Goal: Task Accomplishment & Management: Complete application form

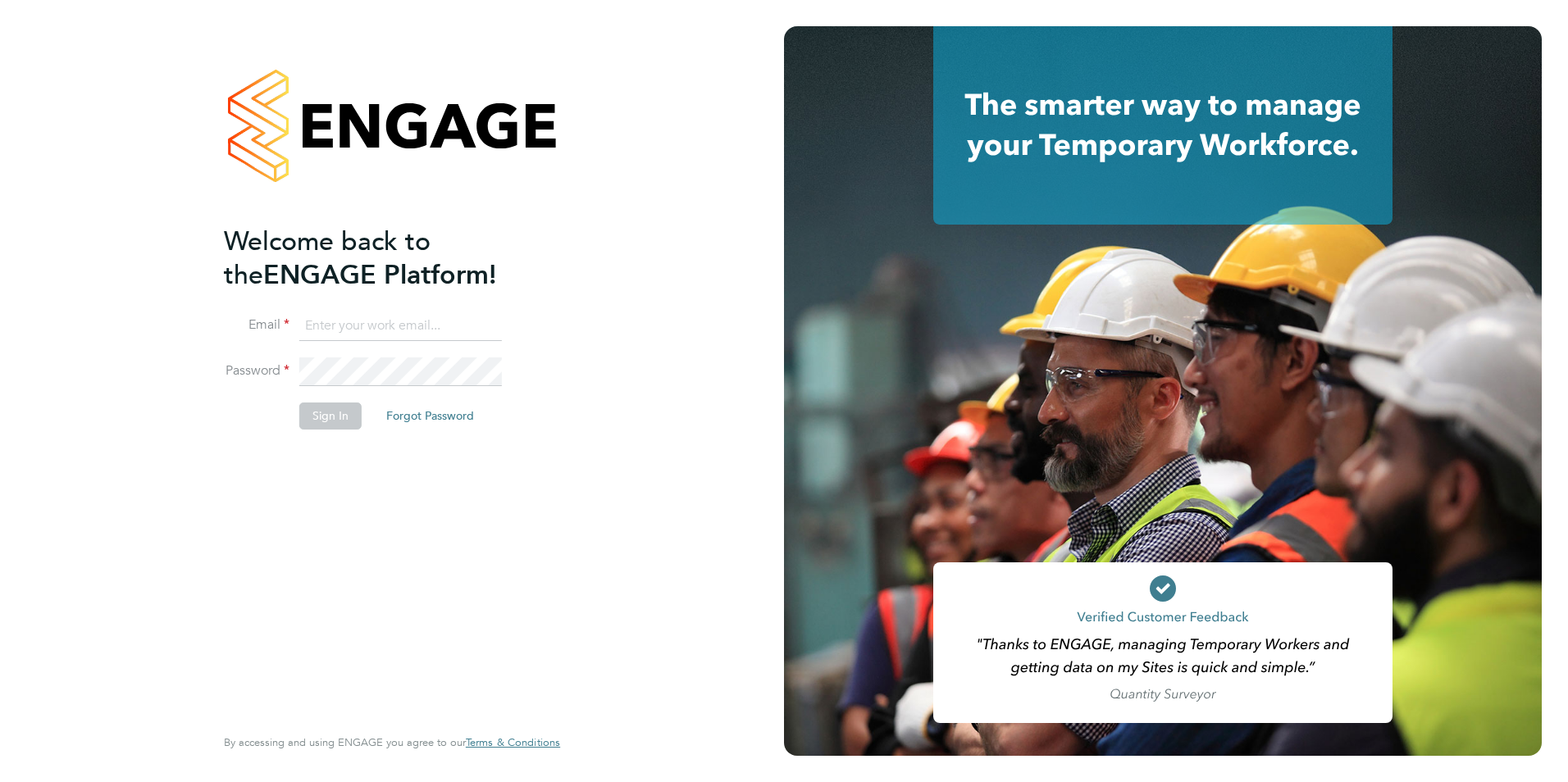
type input "[EMAIL_ADDRESS][DOMAIN_NAME]"
click at [330, 419] on button "Sign In" at bounding box center [331, 416] width 62 height 27
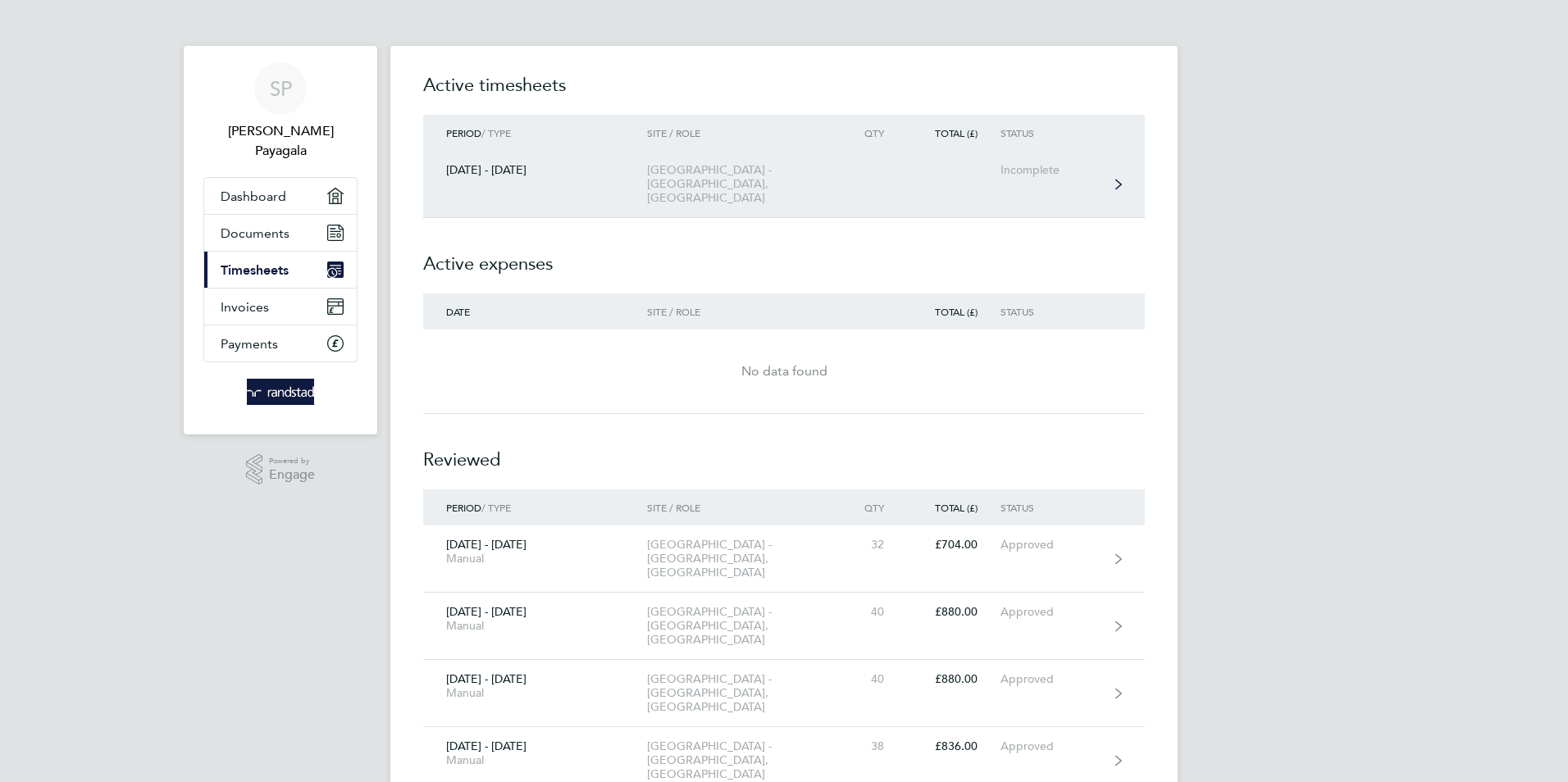
click at [686, 164] on div "[GEOGRAPHIC_DATA] - [GEOGRAPHIC_DATA], [GEOGRAPHIC_DATA]" at bounding box center [740, 184] width 188 height 42
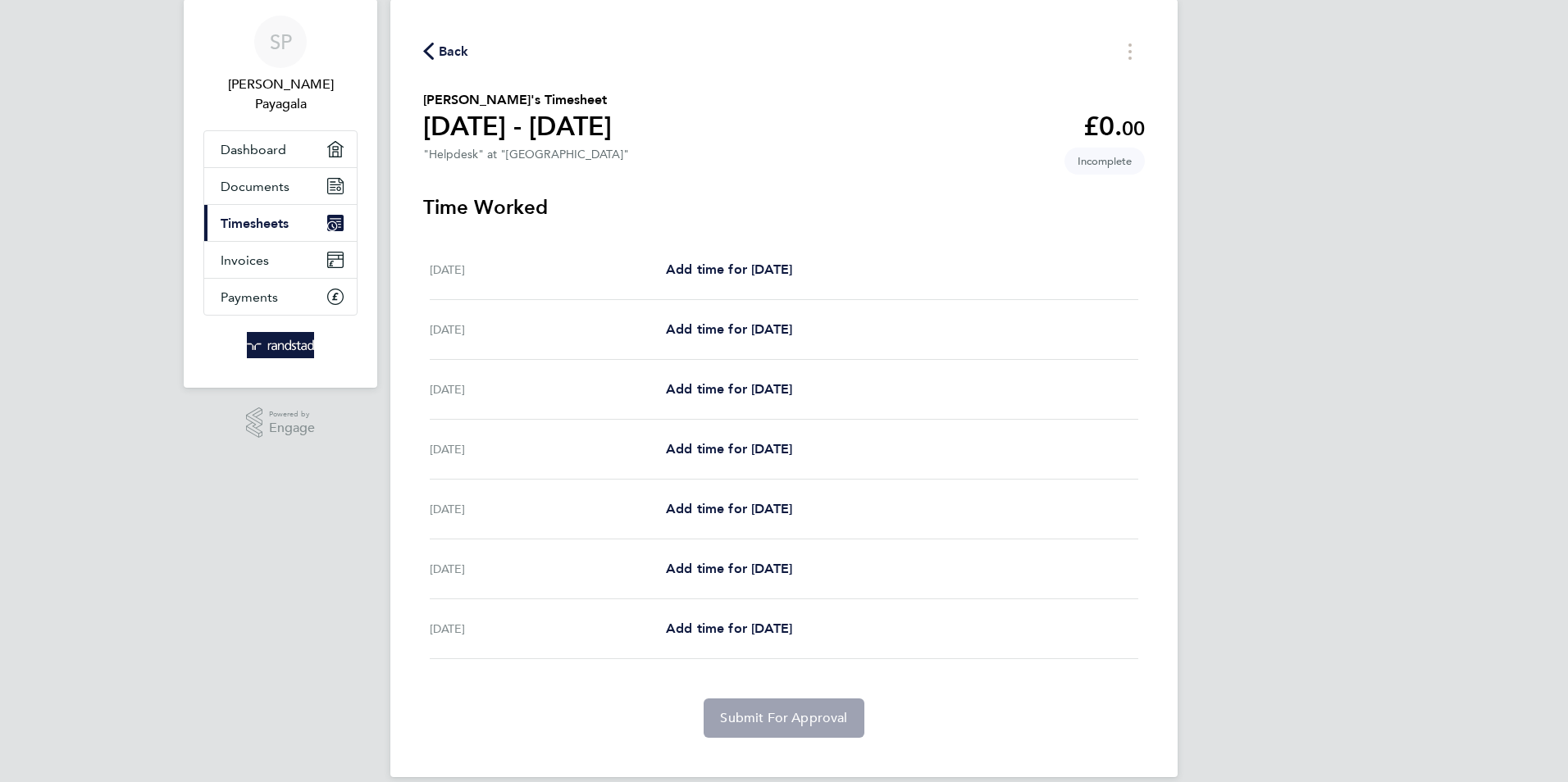
scroll to position [68, 0]
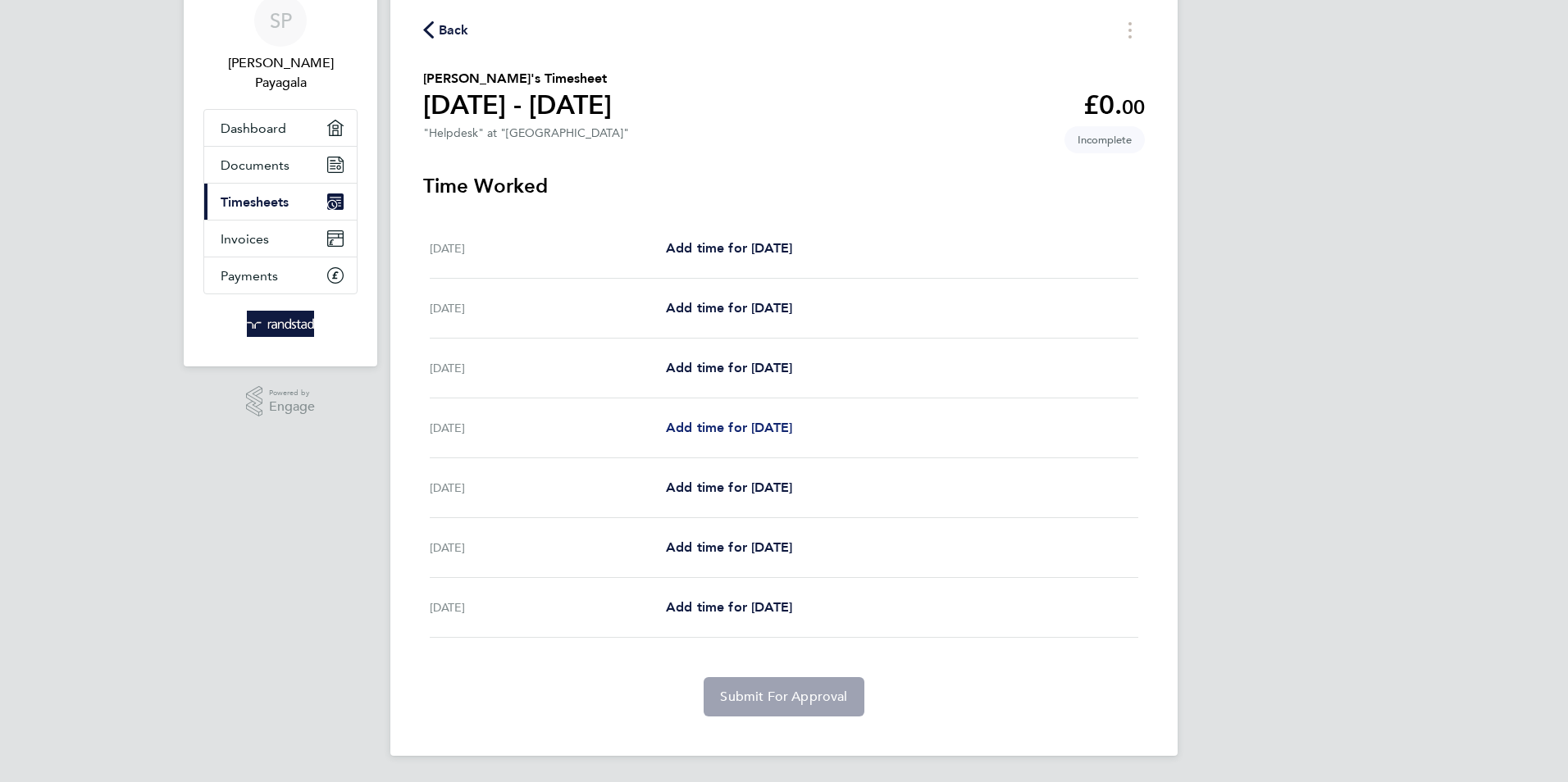
click at [723, 426] on span "Add time for [DATE]" at bounding box center [729, 427] width 126 height 16
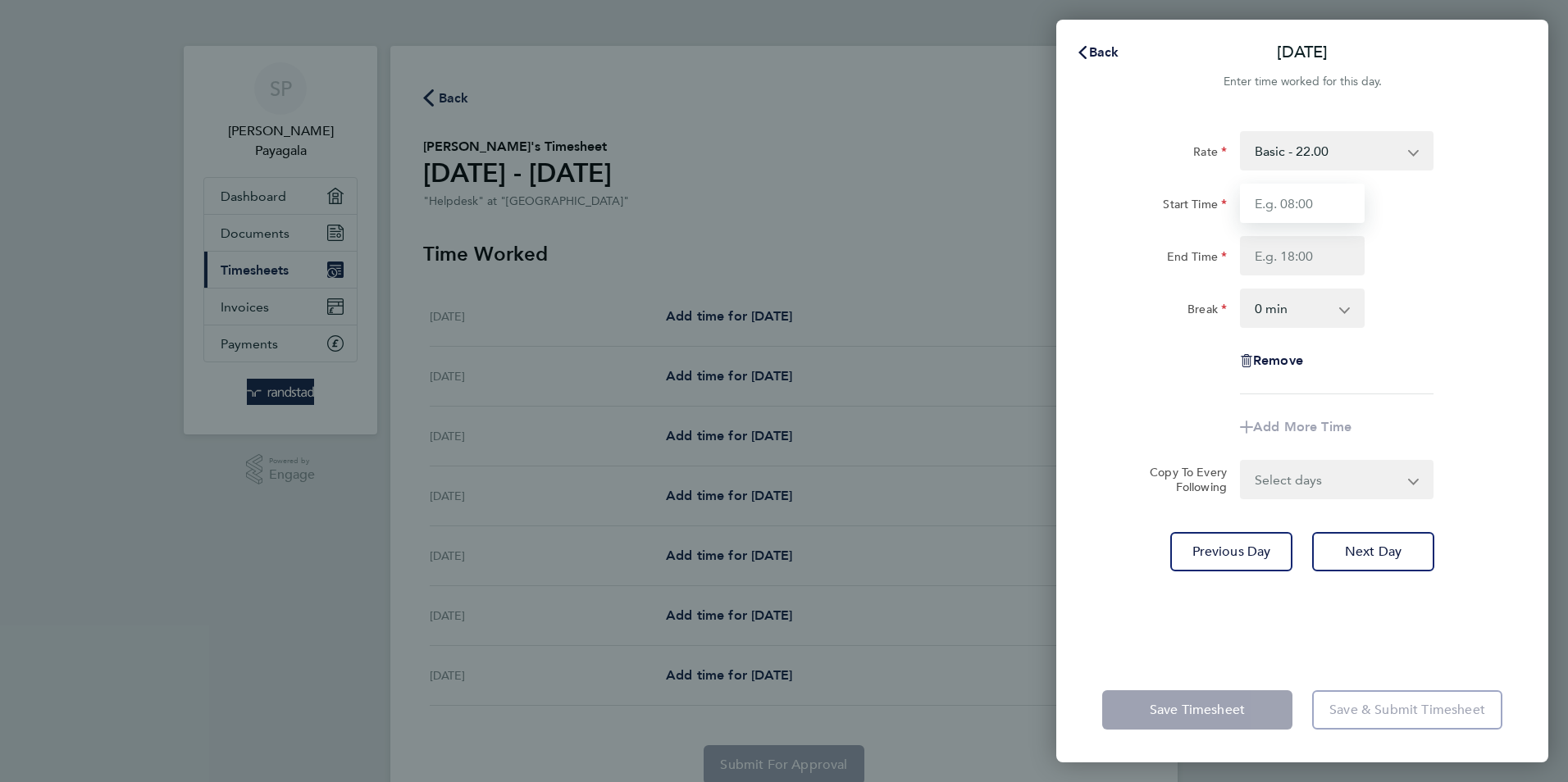
click at [1332, 203] on input "Start Time" at bounding box center [1302, 203] width 124 height 39
type input "08:00"
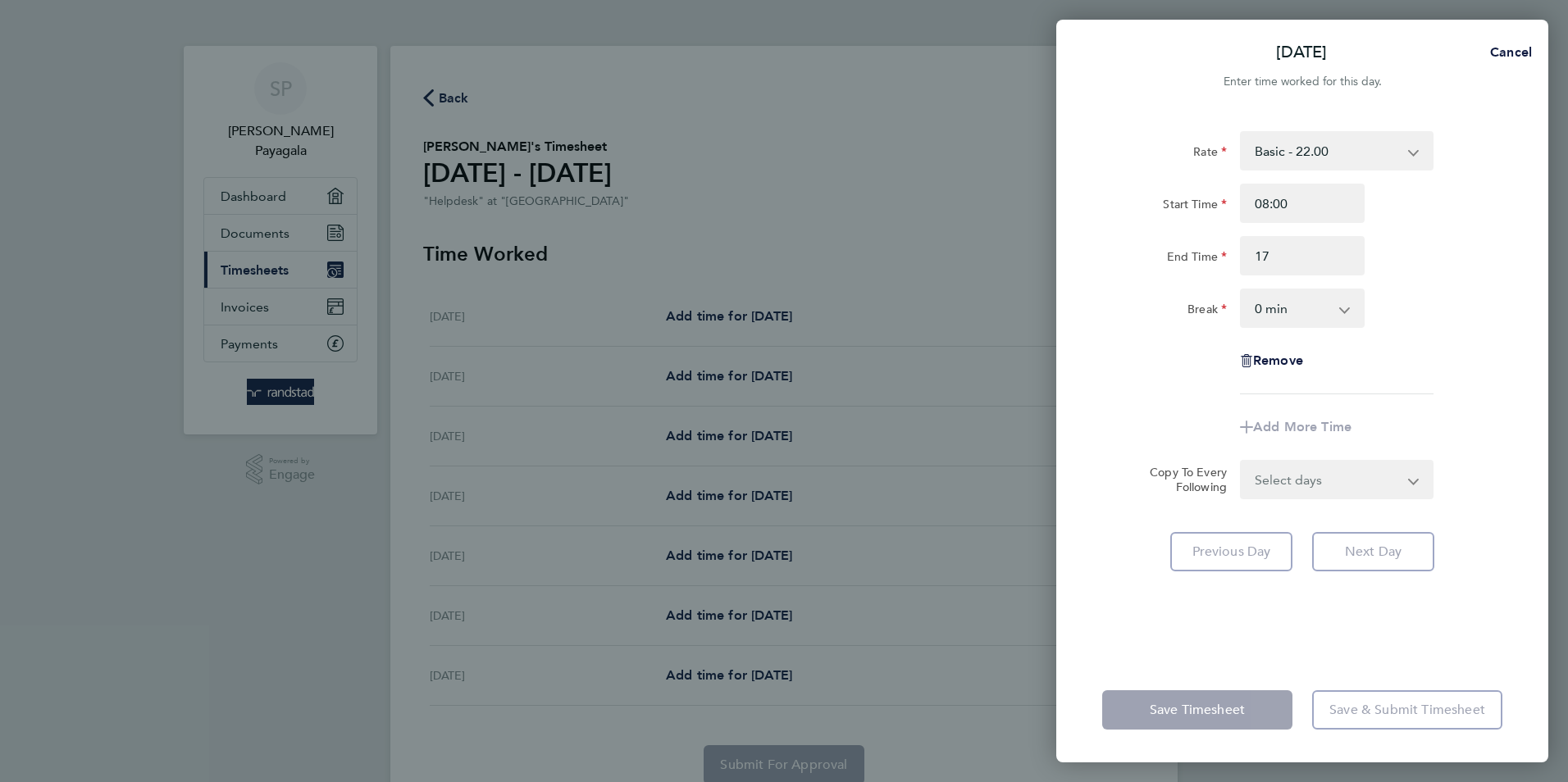
type input "17:00"
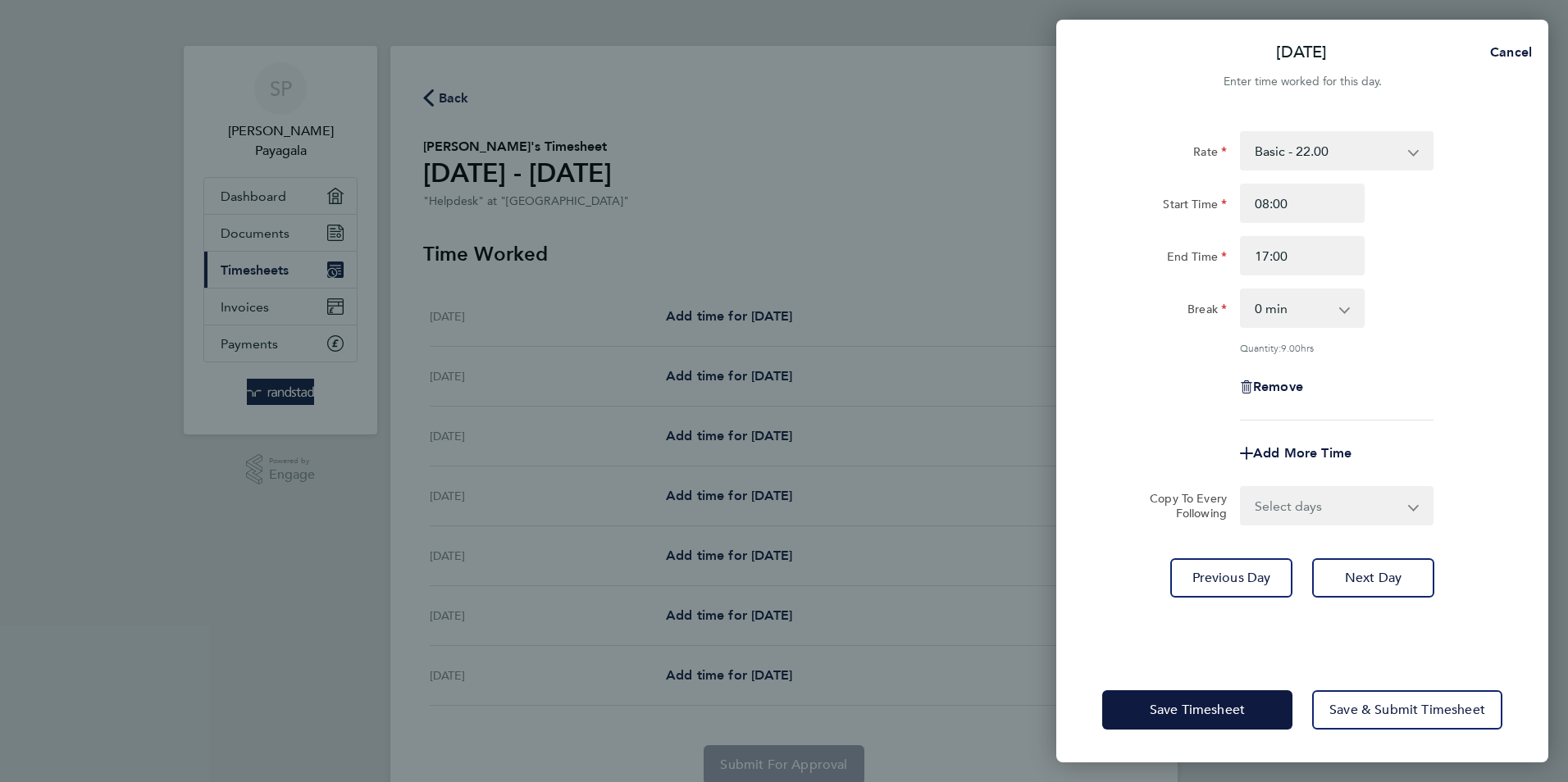
click at [1346, 309] on app-icon-cross-button at bounding box center [1353, 308] width 20 height 36
click at [1348, 311] on app-icon-cross-button at bounding box center [1353, 308] width 20 height 36
click at [1345, 311] on app-icon-cross-button at bounding box center [1353, 308] width 20 height 36
click at [1454, 272] on div "End Time 17:00" at bounding box center [1302, 256] width 413 height 39
click at [1340, 309] on select "0 min 15 min 30 min 45 min 60 min 75 min 90 min" at bounding box center [1292, 308] width 101 height 36
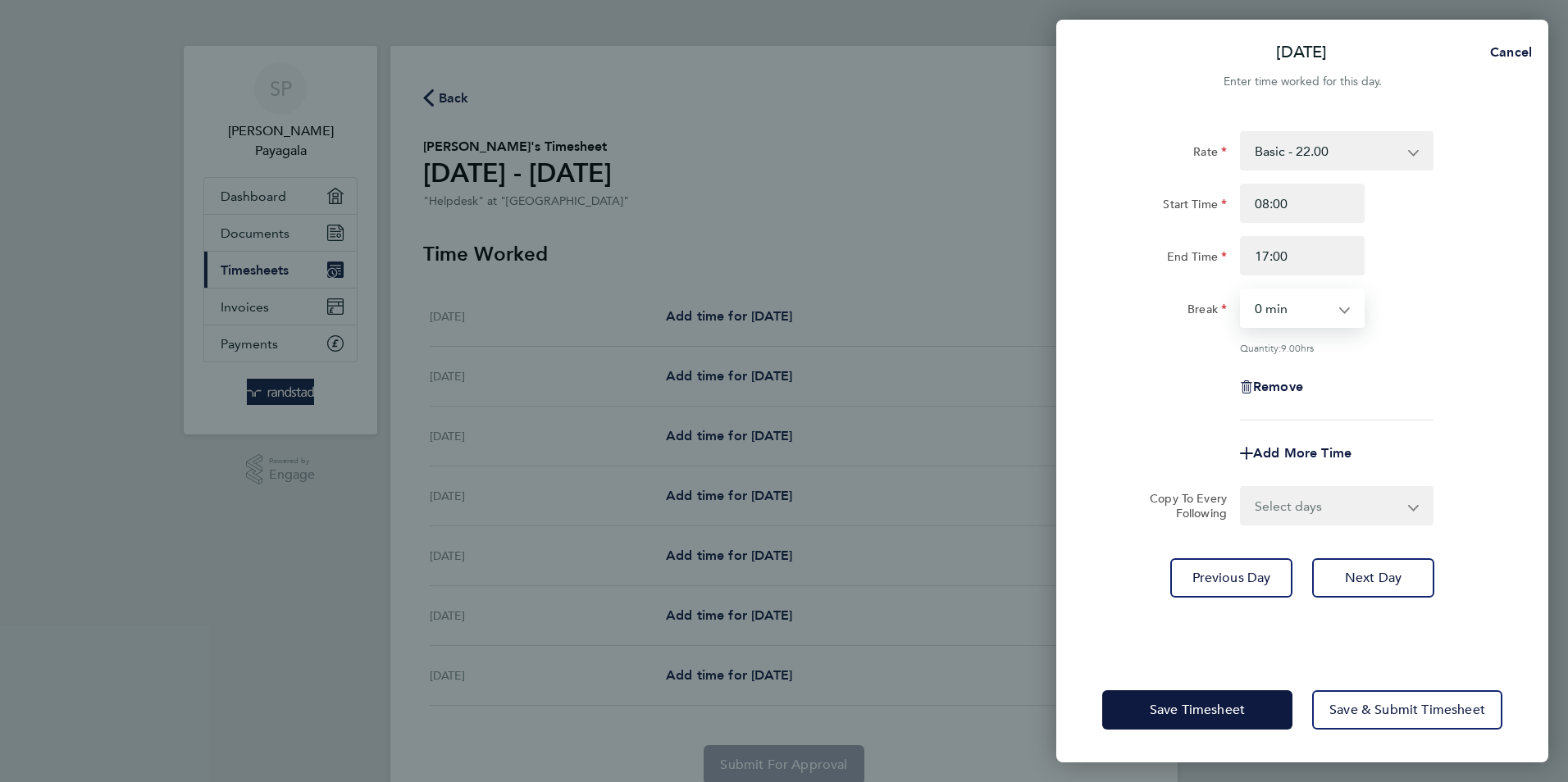
select select "60"
click at [1242, 291] on select "0 min 15 min 30 min 45 min 60 min 75 min 90 min" at bounding box center [1292, 308] width 101 height 36
click at [1373, 573] on span "Next Day" at bounding box center [1373, 578] width 57 height 16
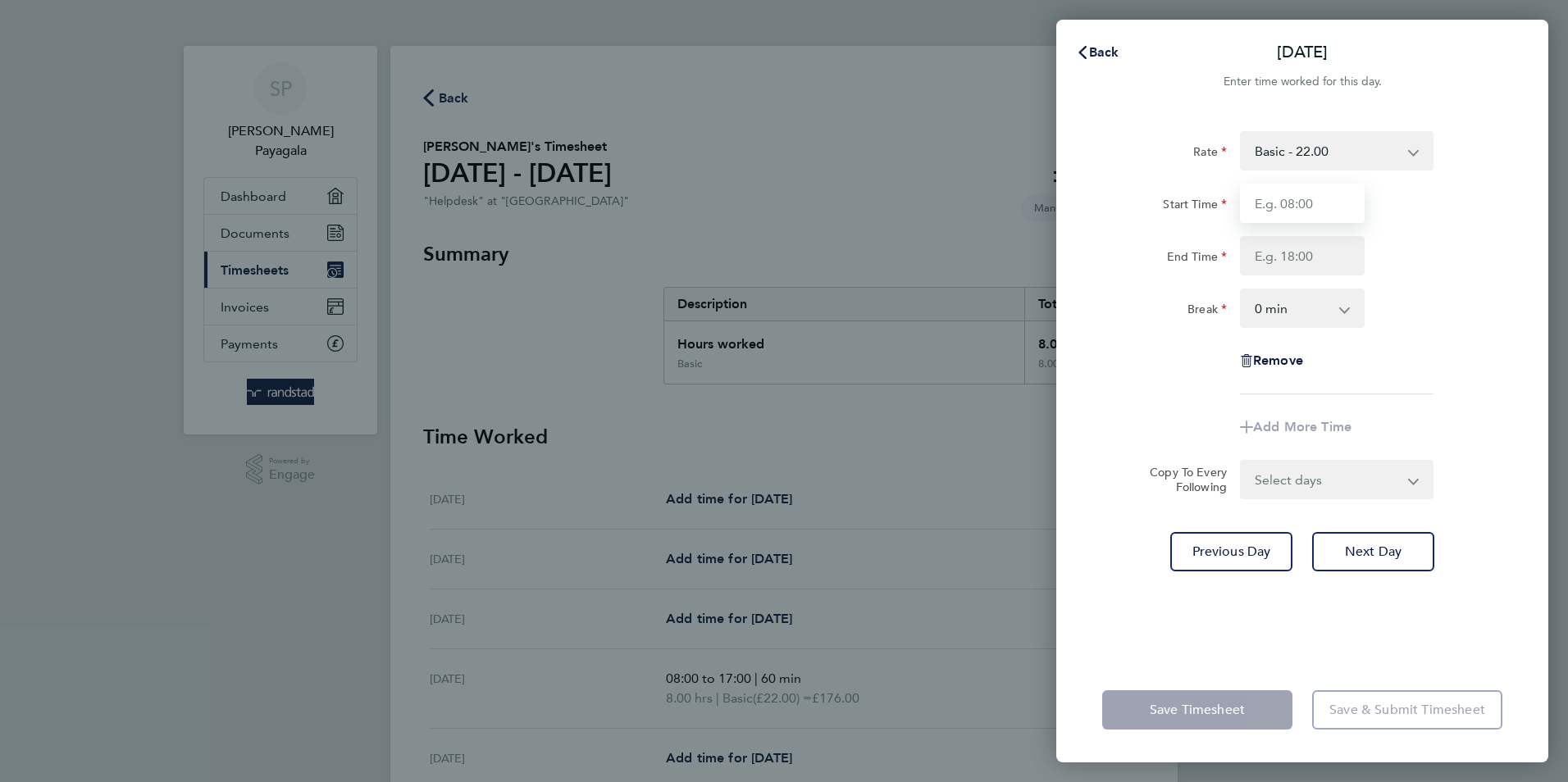
click at [1313, 203] on input "Start Time" at bounding box center [1302, 203] width 124 height 39
type input "08:00"
click at [1291, 259] on input "End Time" at bounding box center [1302, 256] width 124 height 39
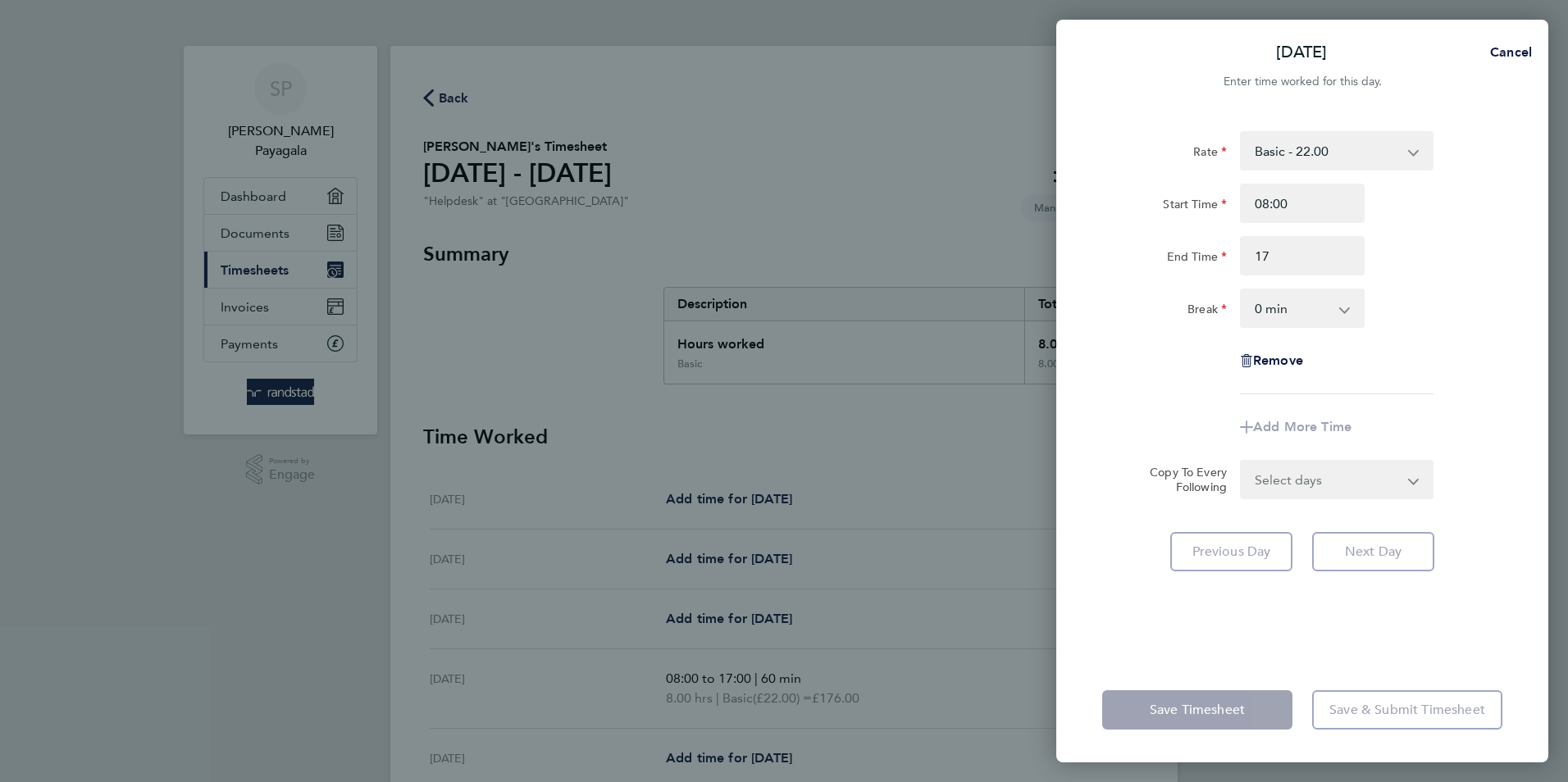
type input "17:00"
click at [1305, 312] on select "0 min 15 min 30 min 45 min 60 min 75 min 90 min" at bounding box center [1292, 308] width 101 height 36
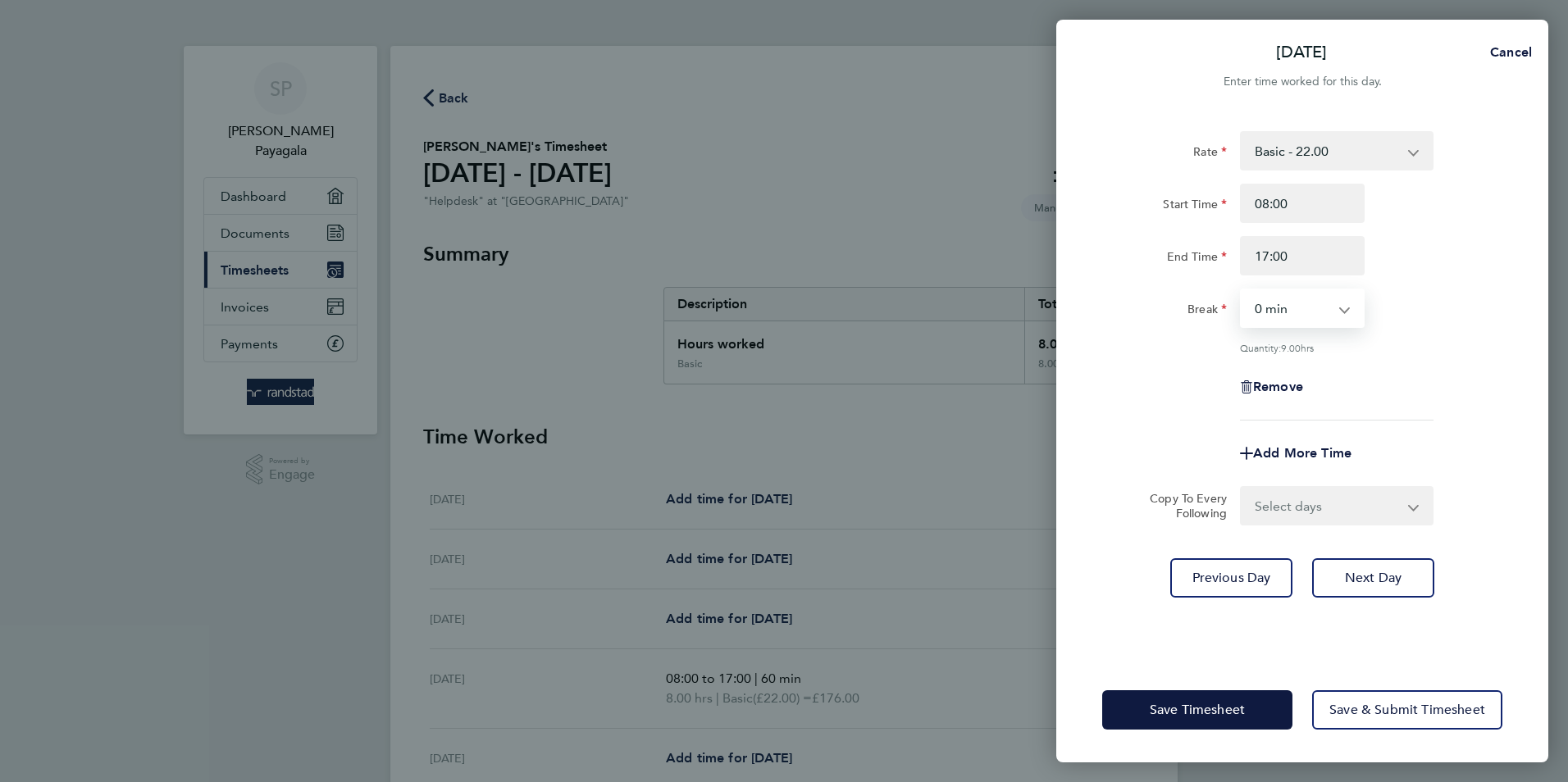
select select "60"
click at [1242, 291] on select "0 min 15 min 30 min 45 min 60 min 75 min 90 min" at bounding box center [1292, 308] width 101 height 36
click at [1391, 585] on button "Next Day" at bounding box center [1372, 578] width 122 height 39
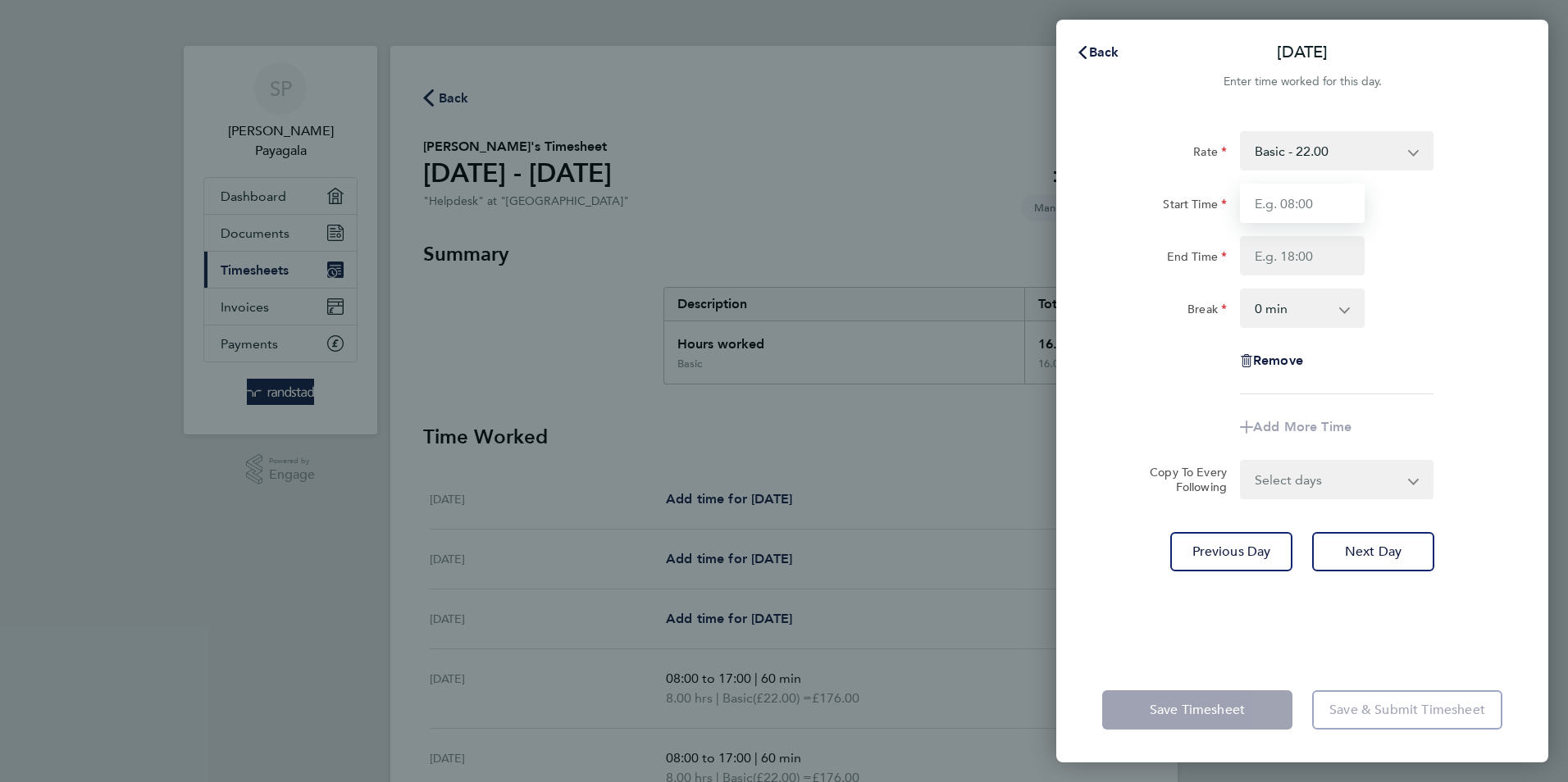
click at [1301, 204] on input "Start Time" at bounding box center [1302, 203] width 124 height 39
type input "08:00"
click at [1294, 267] on input "End Time" at bounding box center [1302, 256] width 124 height 39
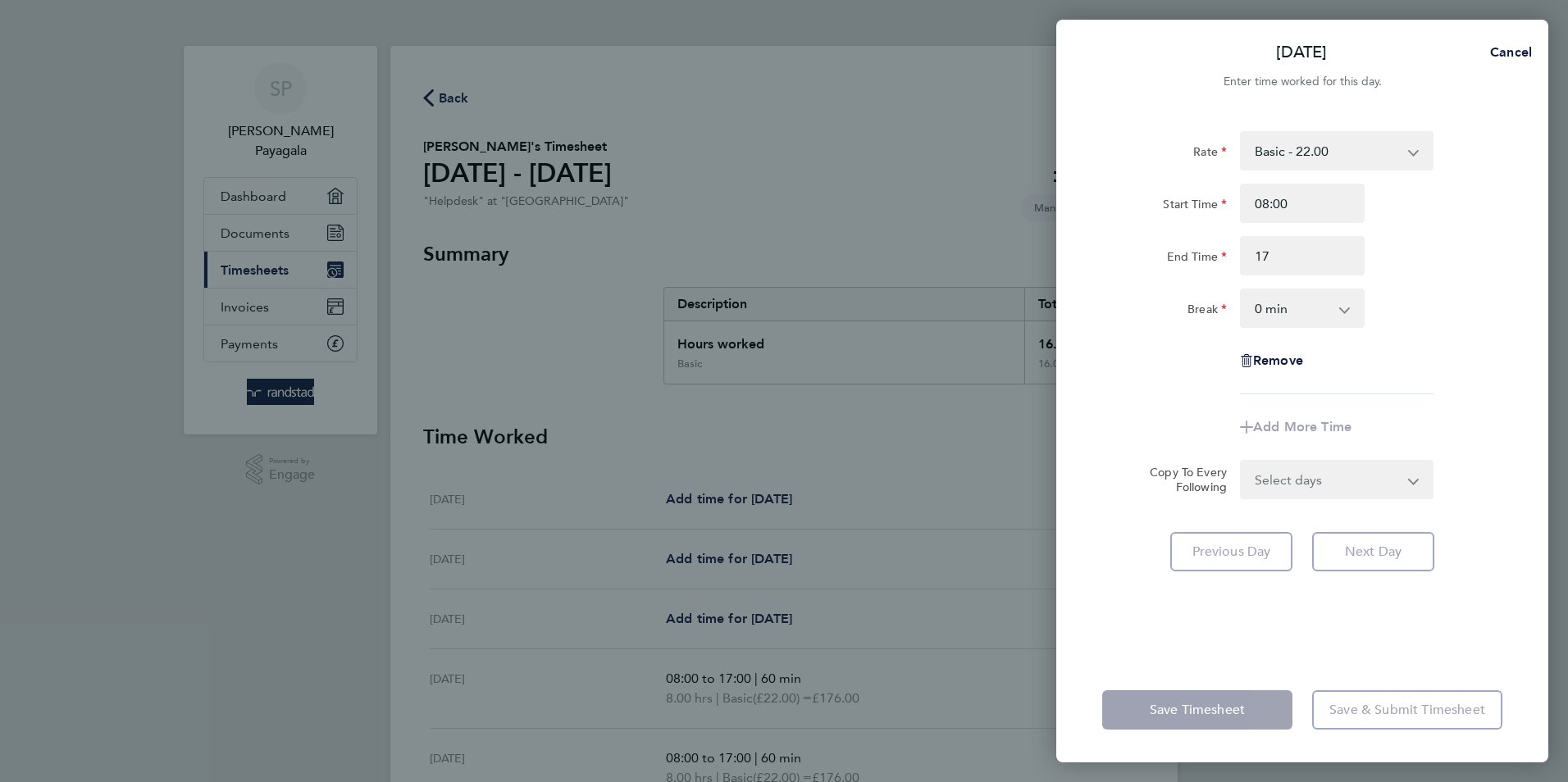
type input "17:00"
click at [1331, 313] on select "0 min 15 min 30 min 45 min 60 min 75 min 90 min" at bounding box center [1292, 308] width 101 height 36
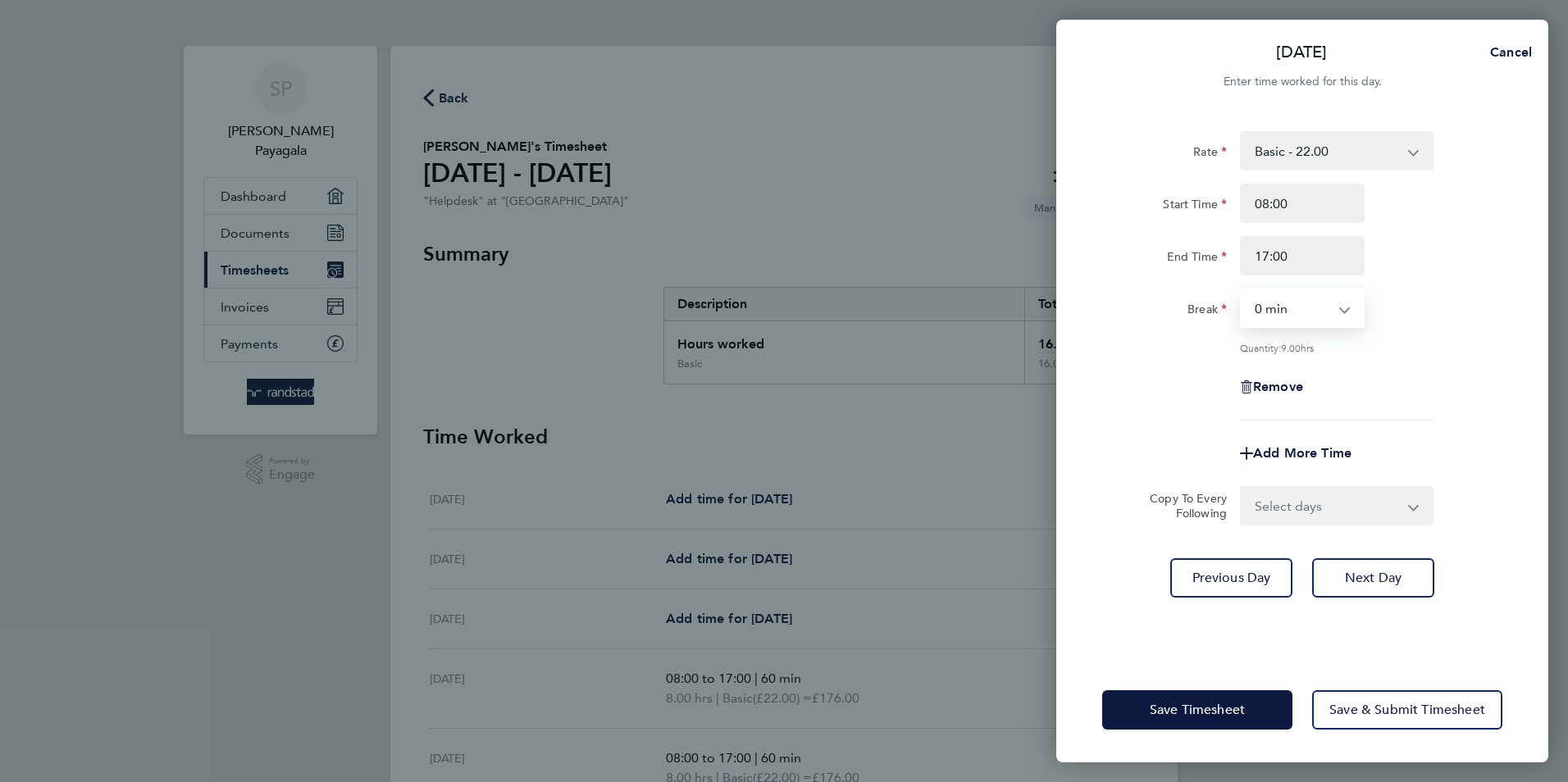
select select "60"
click at [1242, 291] on select "0 min 15 min 30 min 45 min 60 min 75 min 90 min" at bounding box center [1292, 308] width 101 height 36
click at [1454, 323] on div "Break 0 min 15 min 30 min 45 min 60 min 75 min 90 min" at bounding box center [1302, 308] width 413 height 39
click at [1387, 576] on span "Next Day" at bounding box center [1373, 578] width 57 height 16
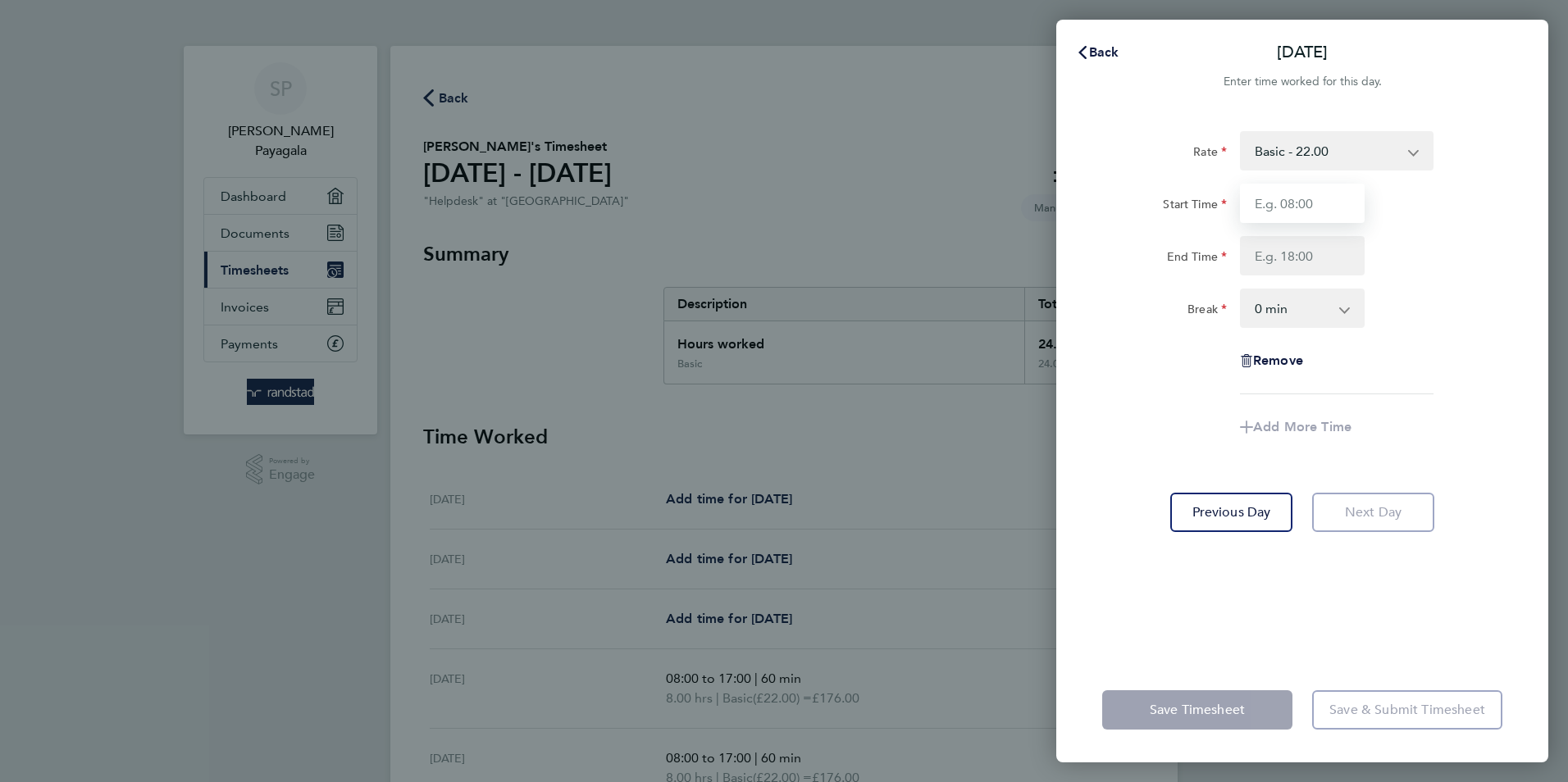
click at [1308, 203] on input "Start Time" at bounding box center [1302, 203] width 124 height 39
type input "08:00"
click at [1299, 259] on input "End Time" at bounding box center [1302, 256] width 124 height 39
type input "17:00"
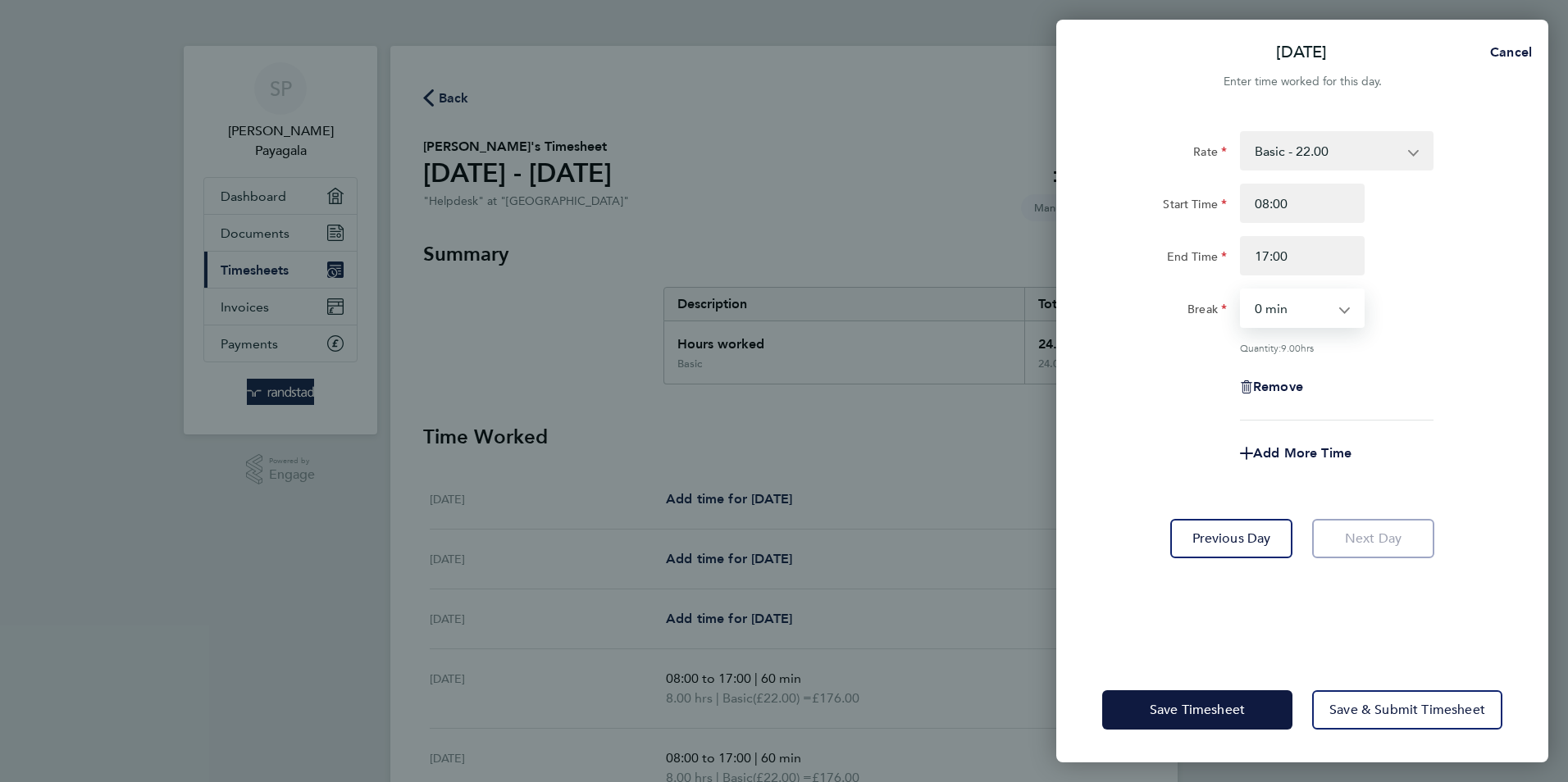
click at [1295, 308] on select "0 min 15 min 30 min 45 min 60 min 75 min 90 min" at bounding box center [1292, 308] width 101 height 36
select select "60"
click at [1242, 291] on select "0 min 15 min 30 min 45 min 60 min 75 min 90 min" at bounding box center [1292, 308] width 101 height 36
click at [1441, 344] on div "Quantity: 8.00 hrs" at bounding box center [1302, 347] width 413 height 13
click at [1225, 712] on span "Save Timesheet" at bounding box center [1197, 710] width 95 height 16
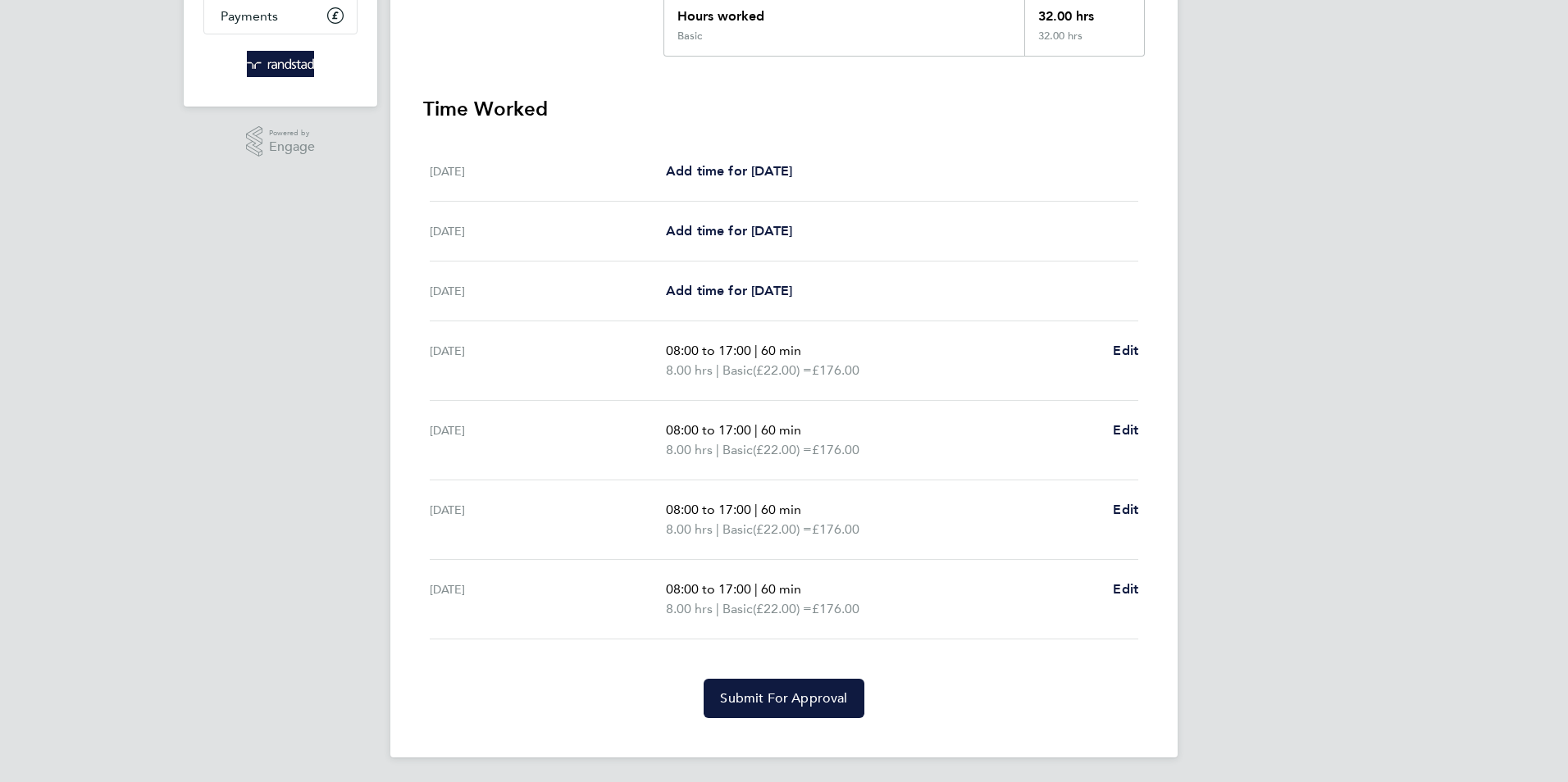
scroll to position [330, 0]
click at [748, 693] on span "Submit For Approval" at bounding box center [783, 697] width 127 height 16
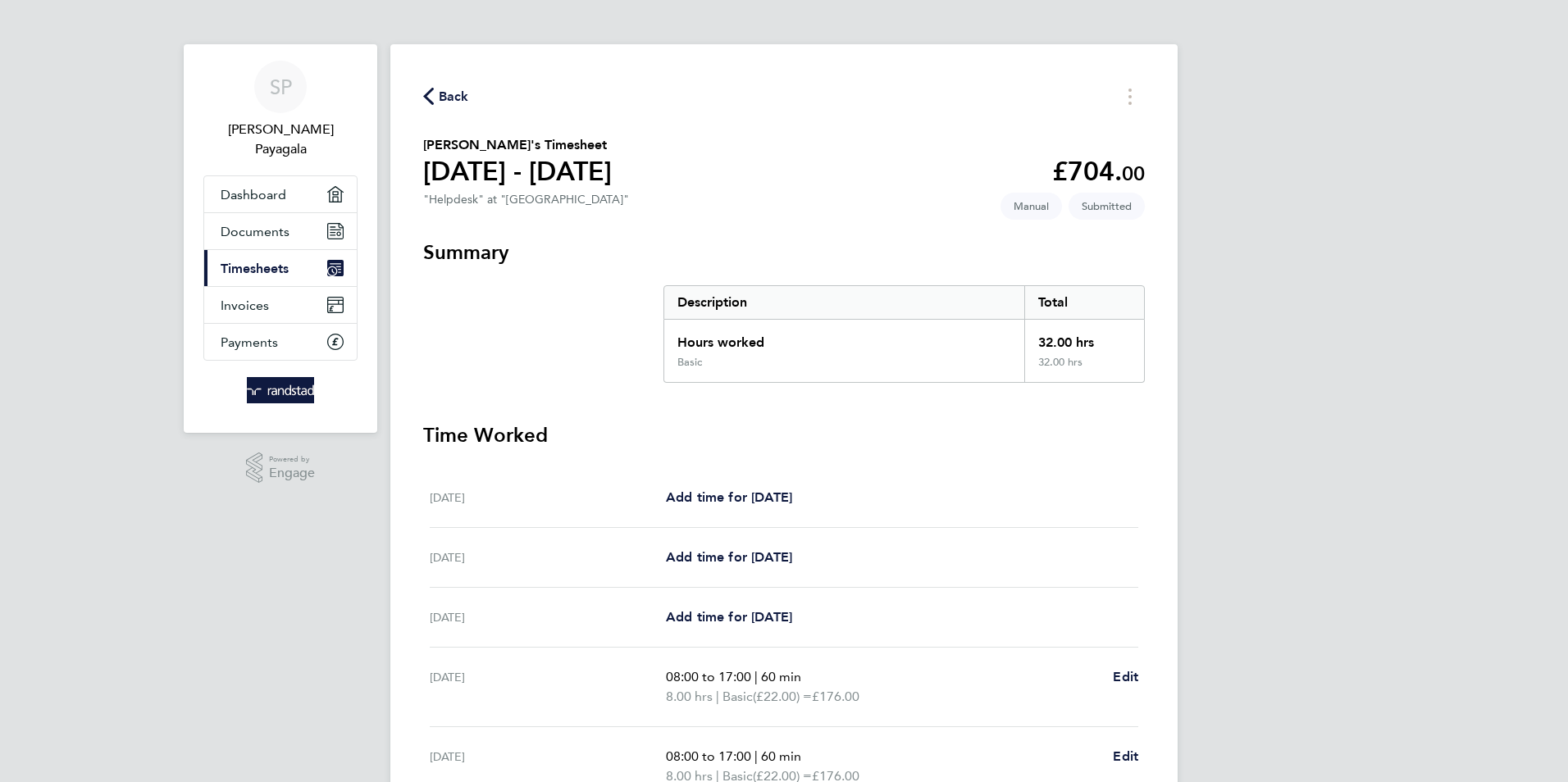
scroll to position [0, 0]
click at [249, 266] on span "Timesheets" at bounding box center [254, 270] width 68 height 16
